Goal: Task Accomplishment & Management: Use online tool/utility

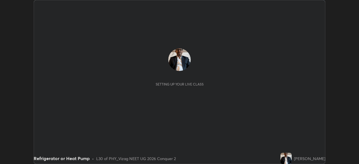
scroll to position [164, 359]
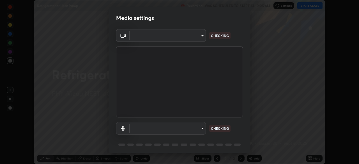
type input "da0c20431b424079349d444c11047d9f3d8fa2bd06c693e6a5e2fece50f7943c"
type input "b66cebb95c1e11d2a4921e936fa2f56bf0442747cf68a73d9fe71ba128f4f41d"
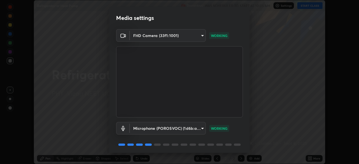
scroll to position [20, 0]
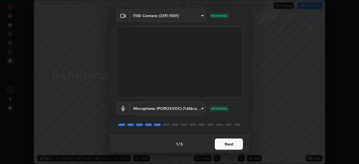
click at [230, 144] on button "Next" at bounding box center [229, 144] width 28 height 11
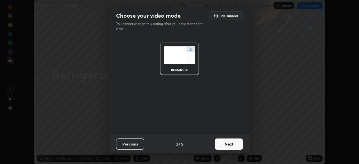
click at [230, 144] on button "Next" at bounding box center [229, 144] width 28 height 11
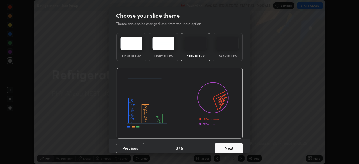
click at [229, 145] on button "Next" at bounding box center [229, 148] width 28 height 11
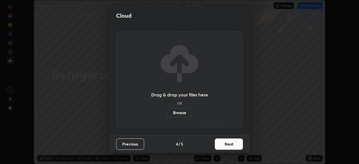
click at [228, 144] on button "Next" at bounding box center [229, 144] width 28 height 11
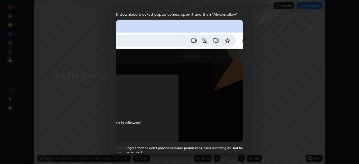
scroll to position [112, 0]
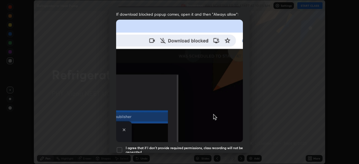
click at [122, 147] on div at bounding box center [119, 150] width 7 height 7
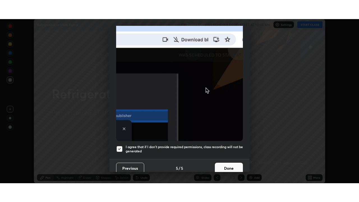
scroll to position [134, 0]
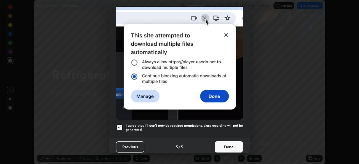
click at [227, 144] on button "Done" at bounding box center [229, 146] width 28 height 11
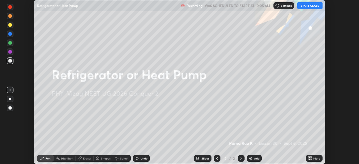
click at [304, 6] on button "START CLASS" at bounding box center [309, 5] width 25 height 7
click at [310, 157] on icon at bounding box center [310, 157] width 1 height 1
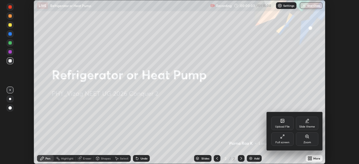
click at [283, 138] on icon at bounding box center [282, 136] width 4 height 4
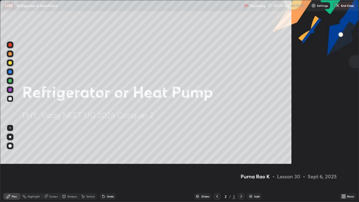
scroll to position [202, 359]
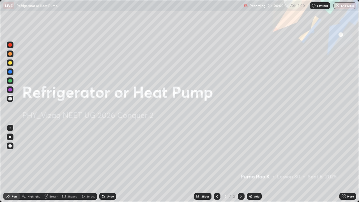
click at [255, 164] on div "Add" at bounding box center [254, 196] width 15 height 7
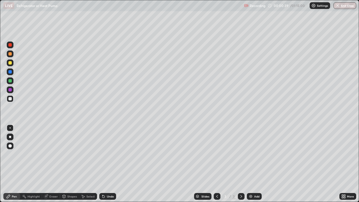
click at [10, 99] on div at bounding box center [9, 98] width 3 height 3
click at [107, 164] on div "Undo" at bounding box center [110, 196] width 7 height 3
click at [10, 63] on div at bounding box center [9, 62] width 3 height 3
click at [10, 99] on div at bounding box center [9, 98] width 3 height 3
click at [106, 164] on div "Undo" at bounding box center [107, 196] width 17 height 7
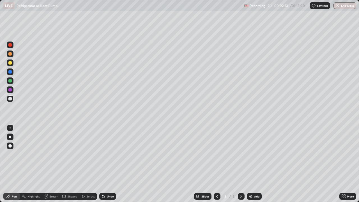
click at [107, 164] on div "Undo" at bounding box center [110, 196] width 7 height 3
click at [108, 164] on div "Undo" at bounding box center [110, 196] width 7 height 3
click at [12, 56] on div at bounding box center [10, 53] width 7 height 7
click at [105, 164] on div "Undo" at bounding box center [107, 196] width 17 height 7
click at [12, 46] on div at bounding box center [10, 44] width 7 height 7
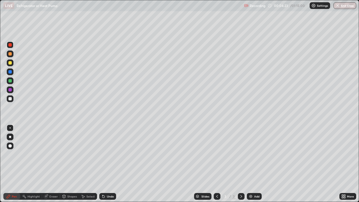
click at [107, 164] on div "Undo" at bounding box center [110, 196] width 7 height 3
click at [110, 164] on div "Undo" at bounding box center [110, 196] width 7 height 3
click at [51, 164] on div "Eraser" at bounding box center [53, 196] width 8 height 3
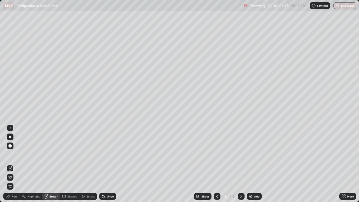
click at [18, 164] on div "Pen" at bounding box center [11, 196] width 17 height 7
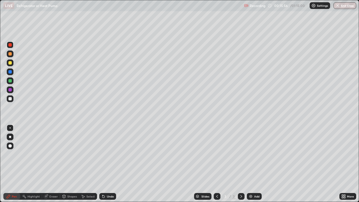
click at [250, 164] on img at bounding box center [250, 196] width 4 height 4
click at [13, 99] on div at bounding box center [10, 98] width 7 height 7
click at [12, 55] on div at bounding box center [10, 53] width 7 height 7
click at [13, 99] on div at bounding box center [10, 98] width 7 height 7
click at [12, 55] on div at bounding box center [10, 53] width 7 height 7
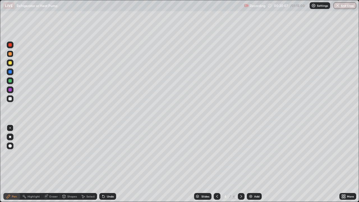
click at [13, 63] on div at bounding box center [10, 62] width 7 height 7
click at [106, 164] on div "Undo" at bounding box center [107, 196] width 17 height 7
click at [107, 164] on div "Undo" at bounding box center [110, 196] width 7 height 3
click at [105, 164] on icon at bounding box center [103, 196] width 4 height 4
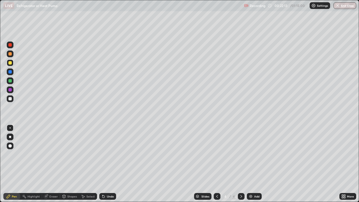
click at [106, 164] on div "Undo" at bounding box center [107, 196] width 17 height 7
click at [251, 164] on img at bounding box center [250, 196] width 4 height 4
click at [11, 99] on div at bounding box center [9, 98] width 3 height 3
click at [10, 45] on div at bounding box center [9, 44] width 3 height 3
click at [9, 101] on div at bounding box center [10, 98] width 7 height 7
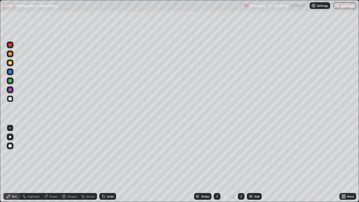
click at [52, 164] on div "Eraser" at bounding box center [53, 196] width 8 height 3
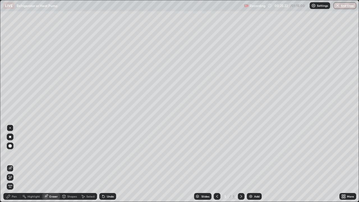
click at [17, 164] on div "Pen" at bounding box center [14, 196] width 5 height 3
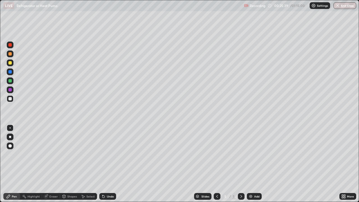
click at [105, 164] on div "Undo" at bounding box center [107, 196] width 17 height 7
click at [107, 164] on div "Undo" at bounding box center [110, 196] width 7 height 3
click at [108, 164] on div "Undo" at bounding box center [107, 196] width 17 height 7
click at [107, 164] on div "Undo" at bounding box center [110, 196] width 7 height 3
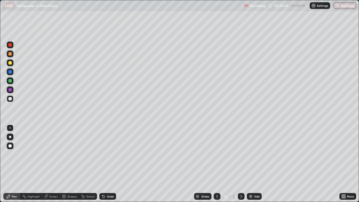
click at [51, 164] on div "Eraser" at bounding box center [53, 196] width 8 height 3
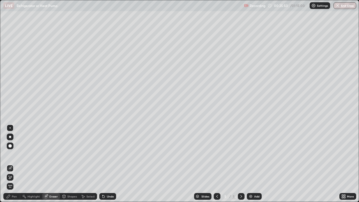
click at [13, 164] on div "Pen" at bounding box center [11, 196] width 17 height 7
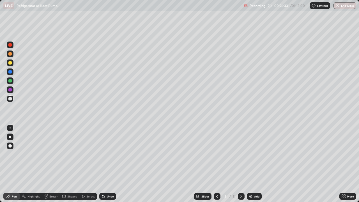
click at [56, 164] on div "Eraser" at bounding box center [53, 196] width 8 height 3
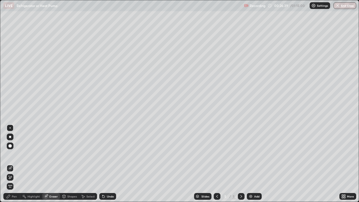
click at [15, 164] on div "Pen" at bounding box center [14, 196] width 5 height 3
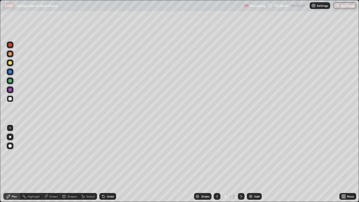
click at [57, 164] on div "Eraser" at bounding box center [51, 196] width 18 height 7
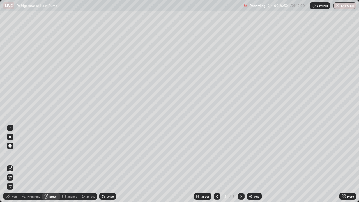
click at [17, 164] on div "Pen" at bounding box center [11, 196] width 17 height 7
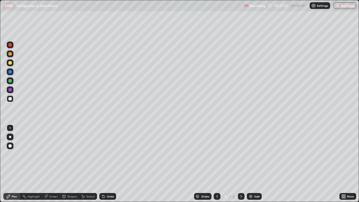
click at [13, 45] on div at bounding box center [10, 44] width 7 height 7
click at [54, 164] on div "Eraser" at bounding box center [53, 196] width 8 height 3
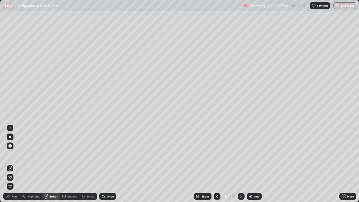
click at [14, 164] on div "Pen" at bounding box center [14, 196] width 5 height 3
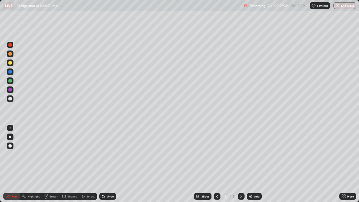
click at [12, 98] on div at bounding box center [10, 98] width 7 height 7
click at [11, 46] on div at bounding box center [9, 44] width 3 height 3
click at [10, 55] on div at bounding box center [9, 53] width 3 height 3
click at [109, 164] on div "Undo" at bounding box center [110, 196] width 7 height 3
click at [109, 164] on div "Undo" at bounding box center [107, 196] width 17 height 7
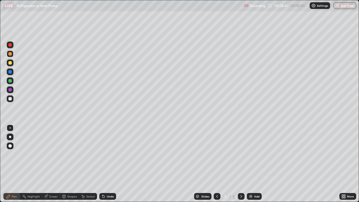
click at [110, 164] on div "Undo" at bounding box center [107, 196] width 17 height 7
click at [108, 164] on div "Undo" at bounding box center [107, 196] width 17 height 7
click at [109, 164] on div "Undo" at bounding box center [110, 196] width 7 height 3
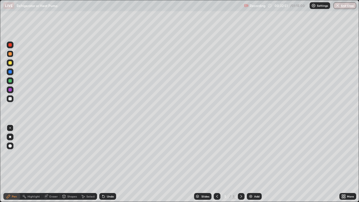
click at [107, 164] on div "Undo" at bounding box center [110, 196] width 7 height 3
click at [108, 164] on div "Undo" at bounding box center [110, 196] width 7 height 3
click at [10, 45] on div at bounding box center [9, 44] width 3 height 3
click at [113, 164] on div "Undo" at bounding box center [107, 196] width 17 height 7
click at [112, 164] on div "Undo" at bounding box center [110, 196] width 7 height 3
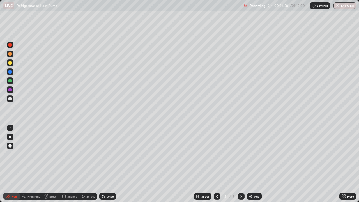
click at [114, 164] on div "Undo" at bounding box center [107, 196] width 17 height 7
click at [252, 164] on img at bounding box center [250, 196] width 4 height 4
click at [104, 164] on div "Undo" at bounding box center [107, 196] width 17 height 7
click at [12, 99] on div at bounding box center [10, 98] width 7 height 7
click at [12, 90] on div at bounding box center [10, 89] width 7 height 7
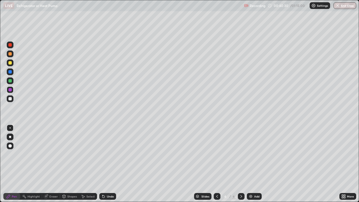
click at [11, 45] on div at bounding box center [9, 44] width 3 height 3
click at [10, 99] on div at bounding box center [9, 98] width 3 height 3
click at [255, 164] on div "Add" at bounding box center [256, 196] width 5 height 3
click at [10, 45] on div at bounding box center [9, 44] width 3 height 3
click at [8, 100] on div at bounding box center [10, 98] width 7 height 7
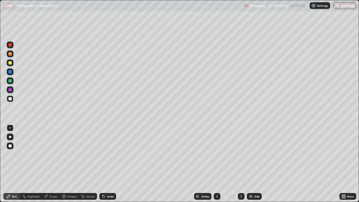
click at [10, 45] on div at bounding box center [9, 44] width 3 height 3
click at [254, 164] on div "Add" at bounding box center [254, 196] width 15 height 7
click at [345, 8] on button "End Class" at bounding box center [345, 5] width 22 height 7
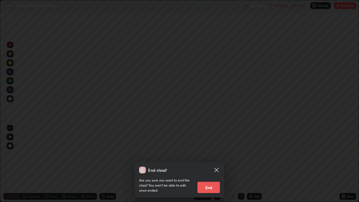
click at [209, 164] on button "End" at bounding box center [208, 187] width 22 height 11
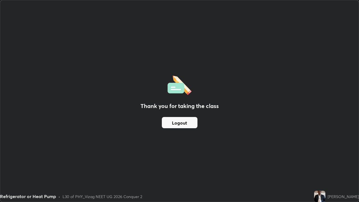
click at [284, 125] on div "Thank you for taking the class Logout" at bounding box center [179, 100] width 358 height 201
click at [190, 123] on button "Logout" at bounding box center [180, 122] width 36 height 11
